Goal: Task Accomplishment & Management: Complete application form

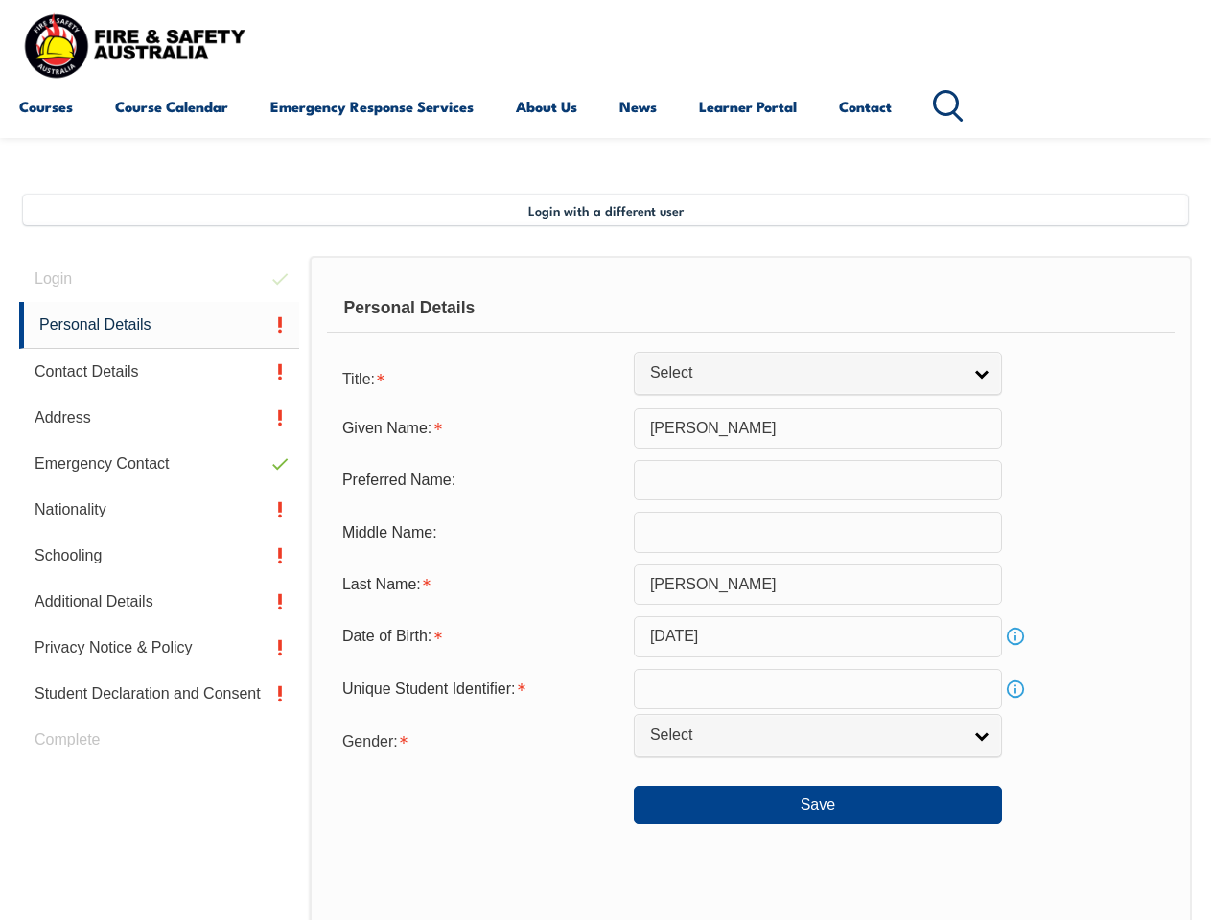
scroll to position [465, 0]
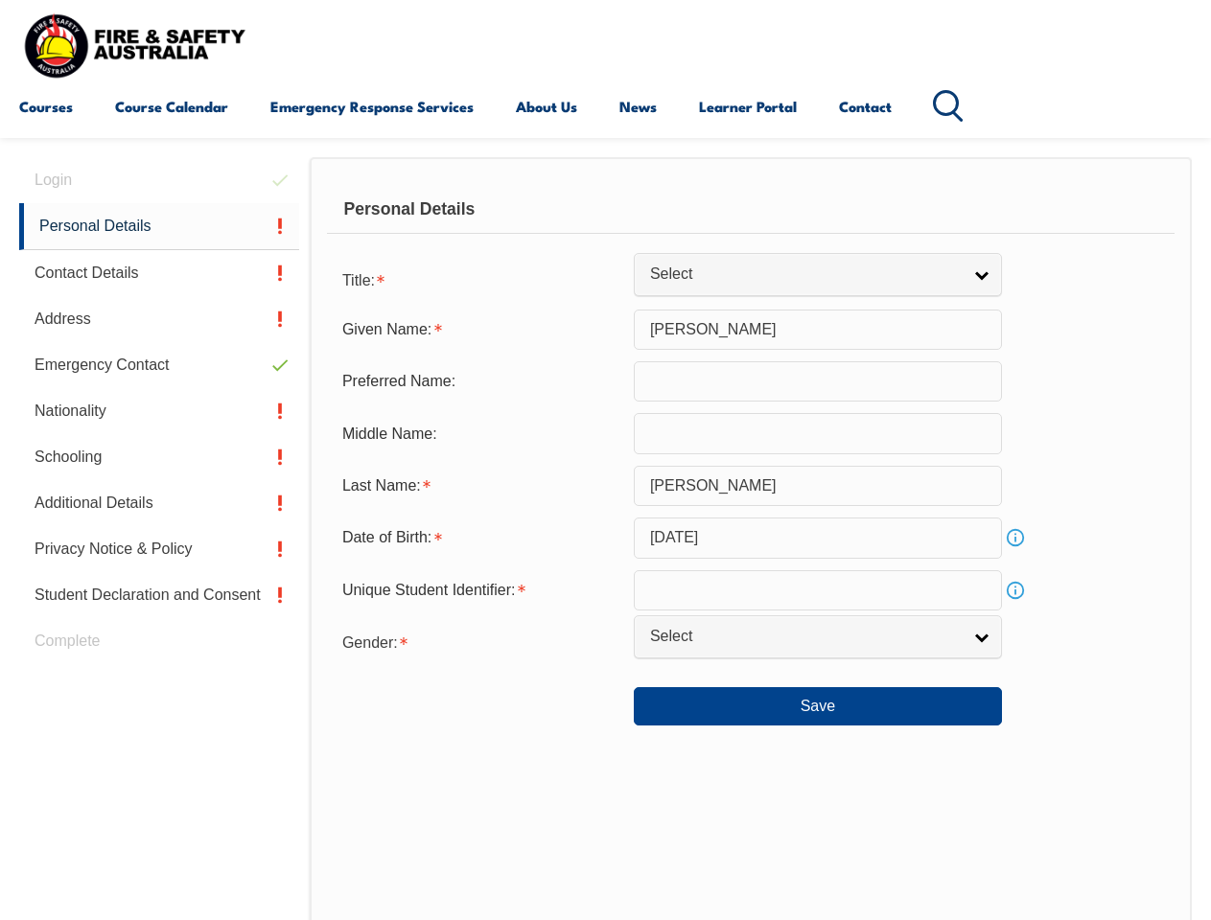
click at [605, 227] on div "Personal Details" at bounding box center [751, 210] width 848 height 48
click at [605, 539] on div "Date of Birth:" at bounding box center [480, 538] width 307 height 36
click at [159, 180] on div "Login Personal Details Contact Details Address Emergency Contact Nationality Sc…" at bounding box center [164, 655] width 290 height 996
click at [159, 226] on link "Personal Details" at bounding box center [159, 226] width 280 height 47
click at [159, 273] on link "Contact Details" at bounding box center [159, 273] width 280 height 46
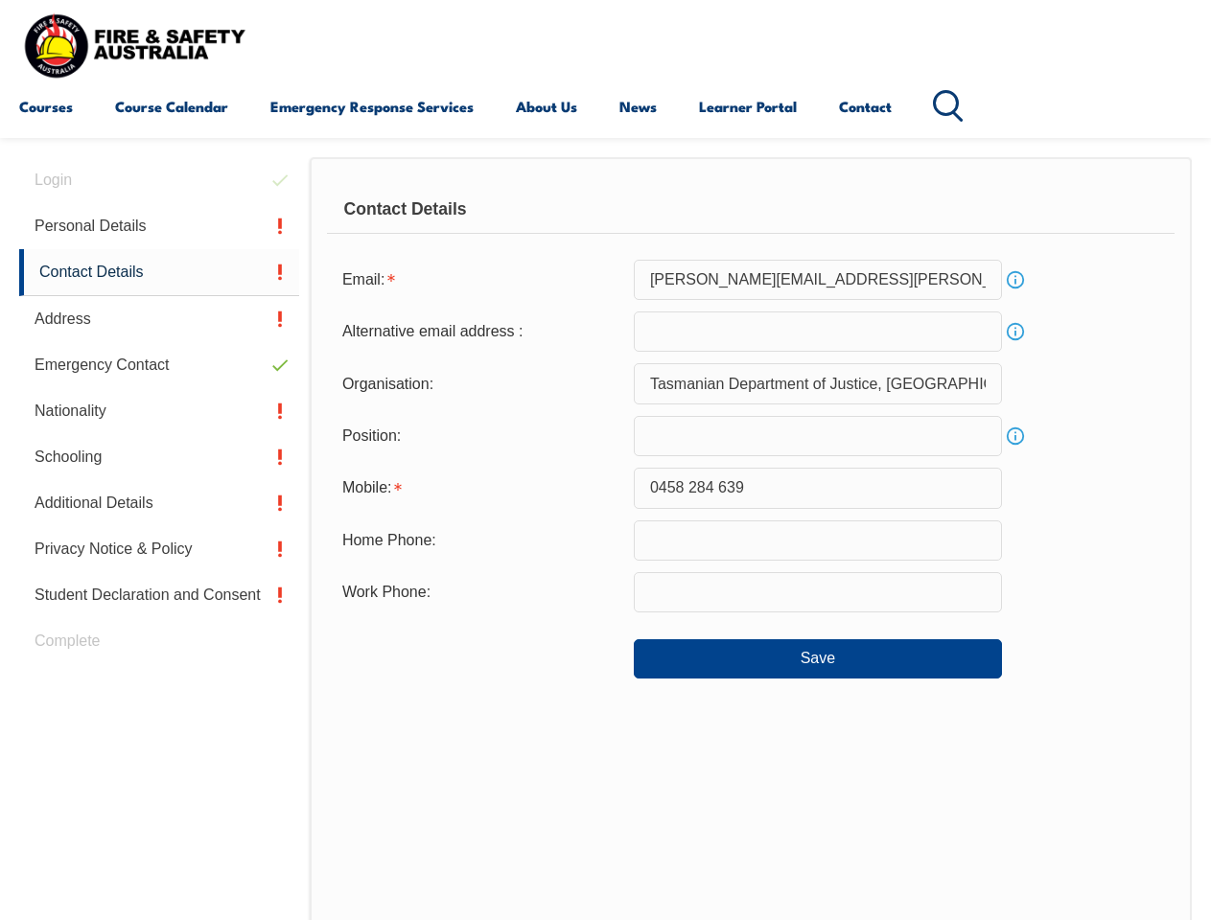
click at [159, 319] on link "Address" at bounding box center [159, 319] width 280 height 46
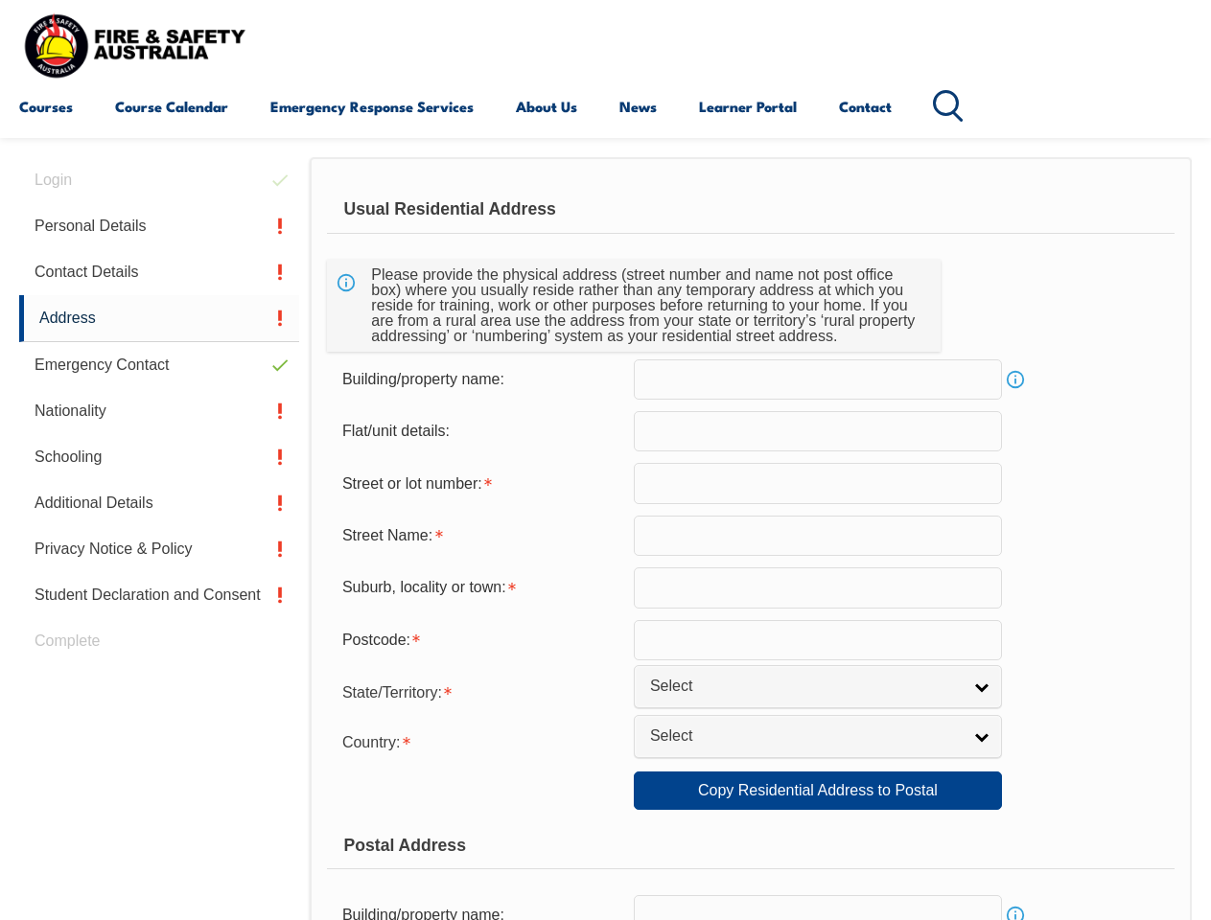
click at [159, 365] on link "Emergency Contact" at bounding box center [159, 365] width 280 height 46
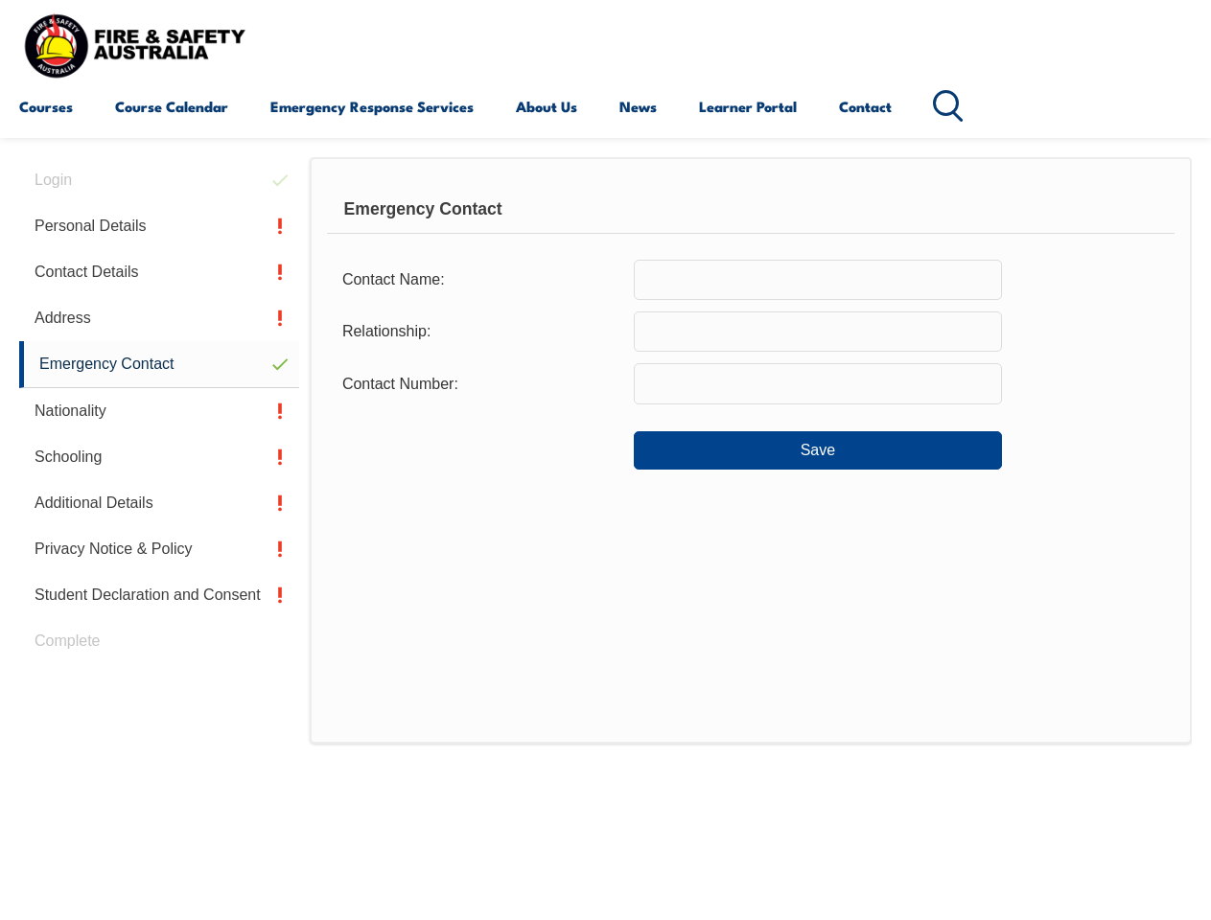
click at [159, 411] on link "Nationality" at bounding box center [159, 411] width 280 height 46
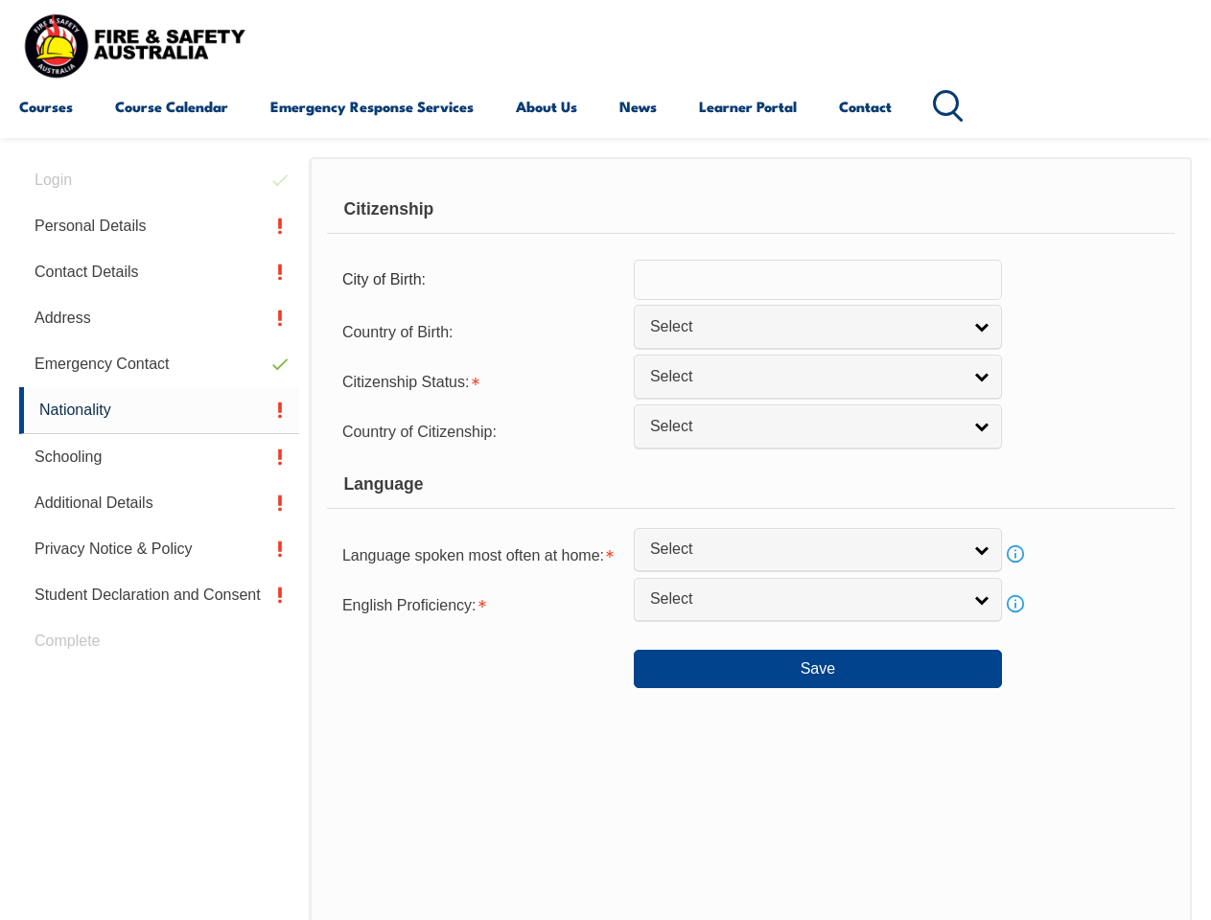
click at [159, 457] on link "Schooling" at bounding box center [159, 457] width 280 height 46
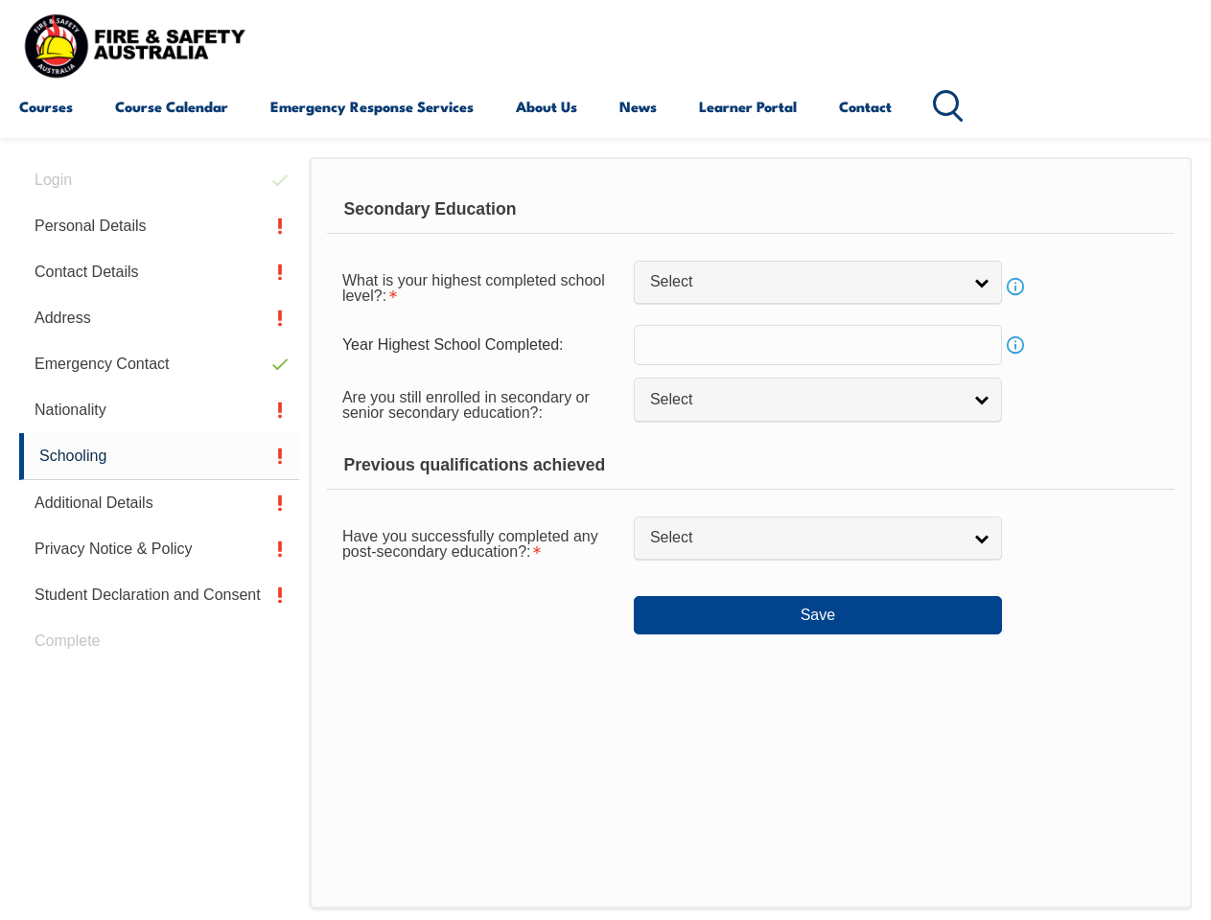
click at [159, 503] on link "Additional Details" at bounding box center [159, 503] width 280 height 46
